Goal: Task Accomplishment & Management: Manage account settings

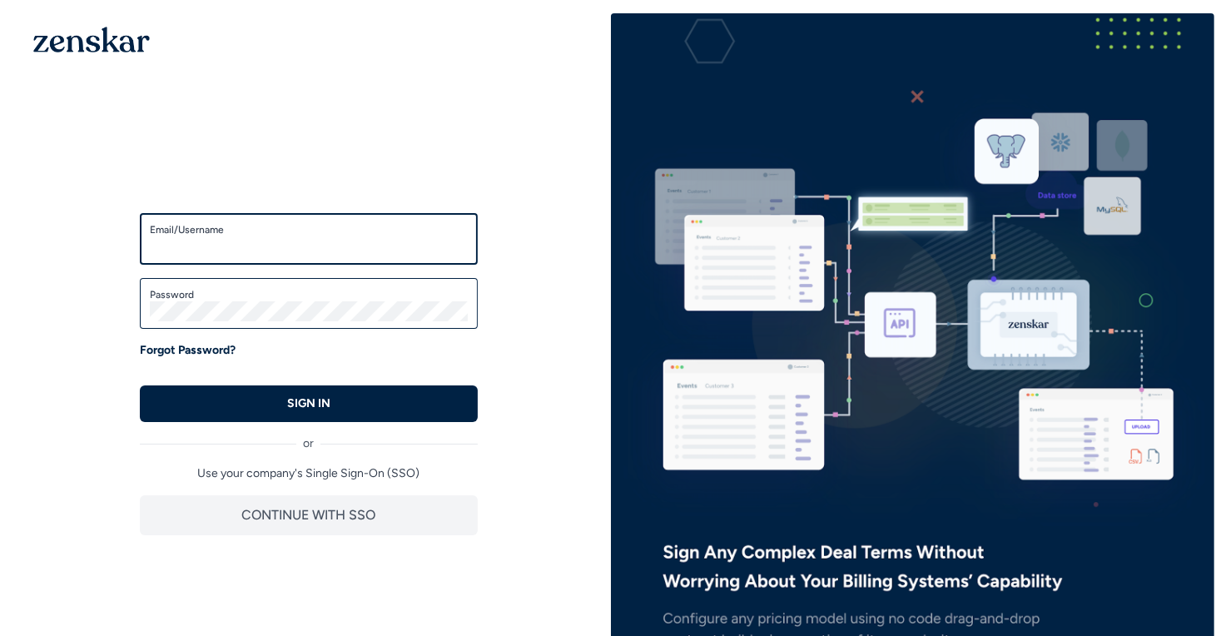
type input "**********"
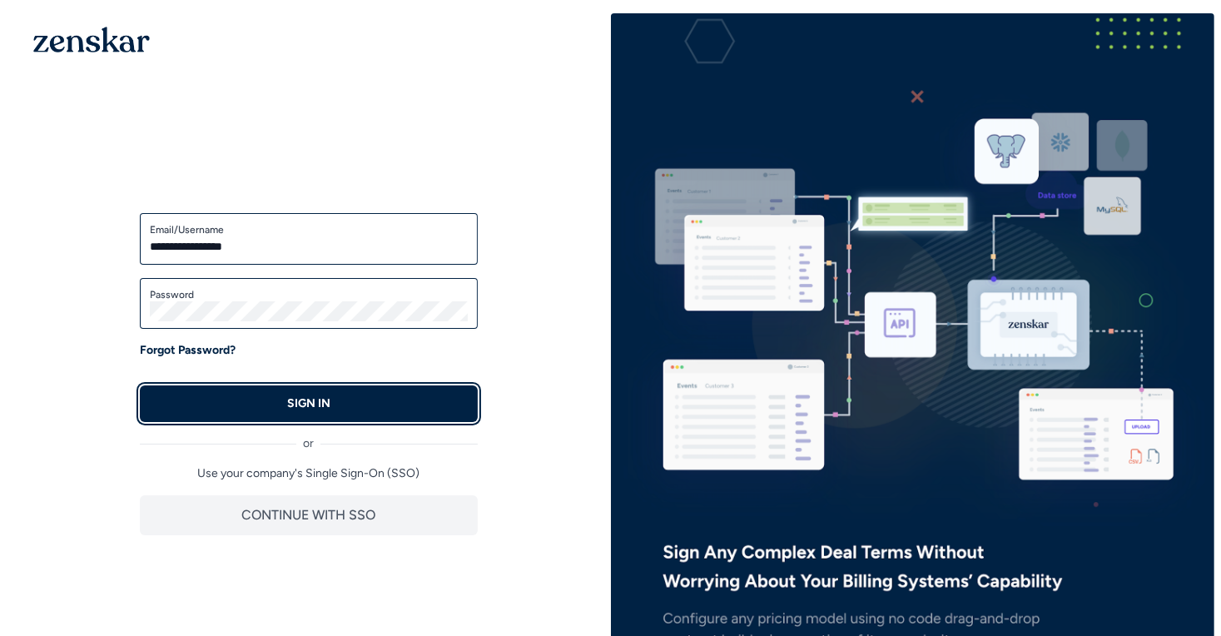
click at [375, 409] on button "SIGN IN" at bounding box center [309, 403] width 338 height 37
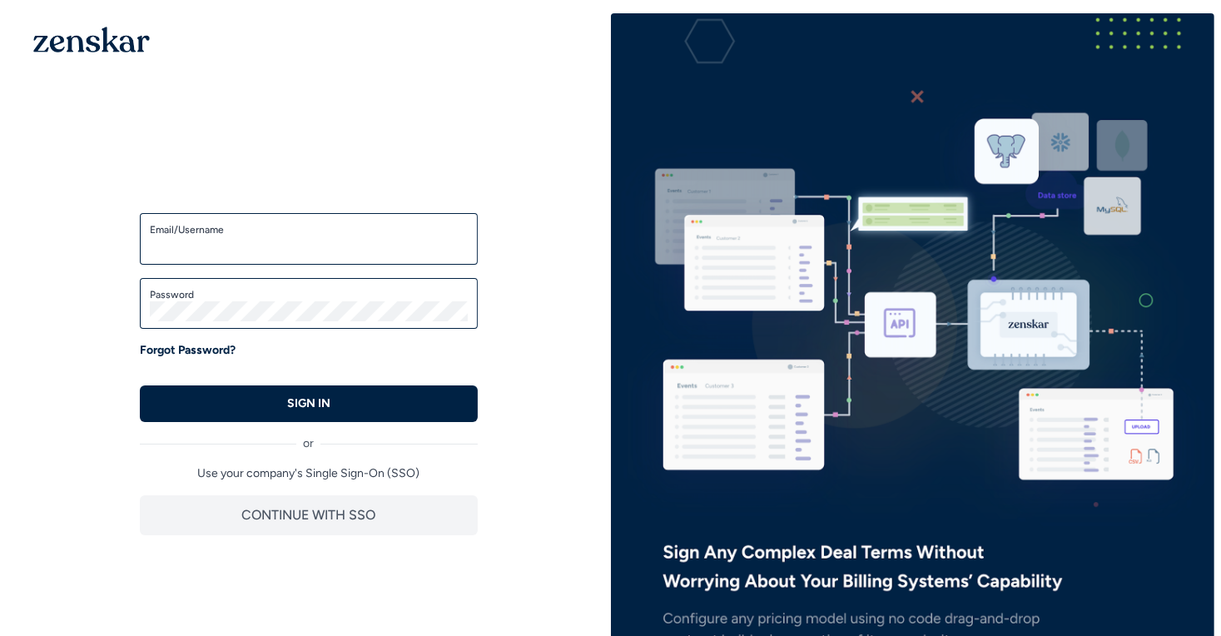
type input "**********"
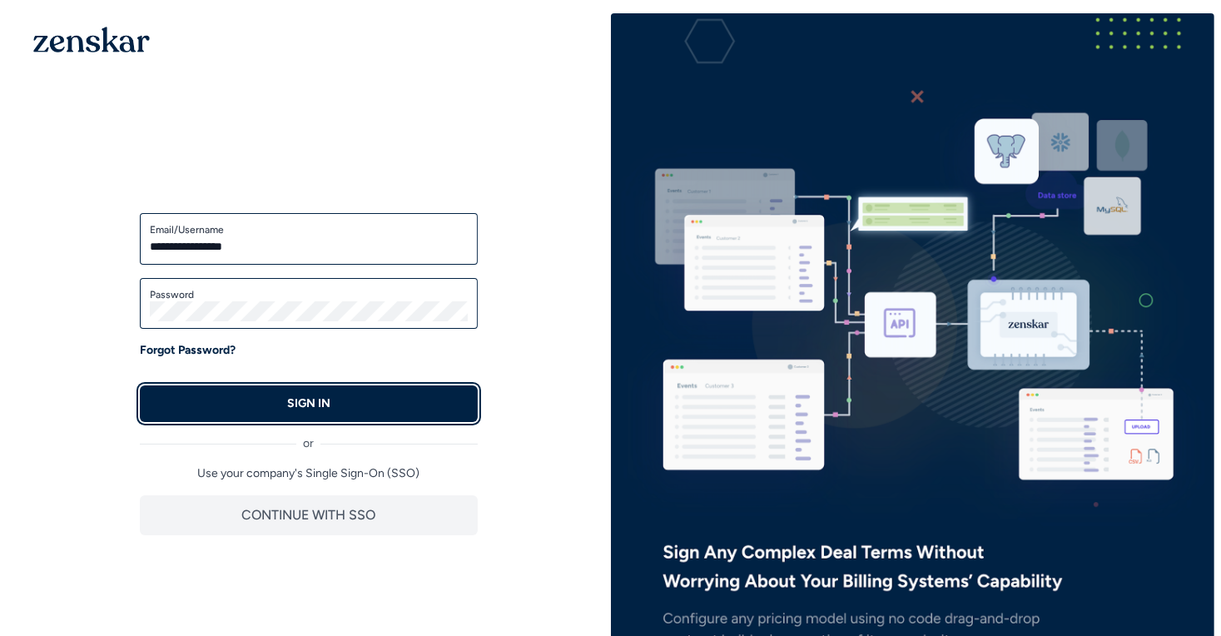
click at [313, 400] on p "SIGN IN" at bounding box center [308, 403] width 43 height 17
